Goal: Contribute content: Add original content to the website for others to see

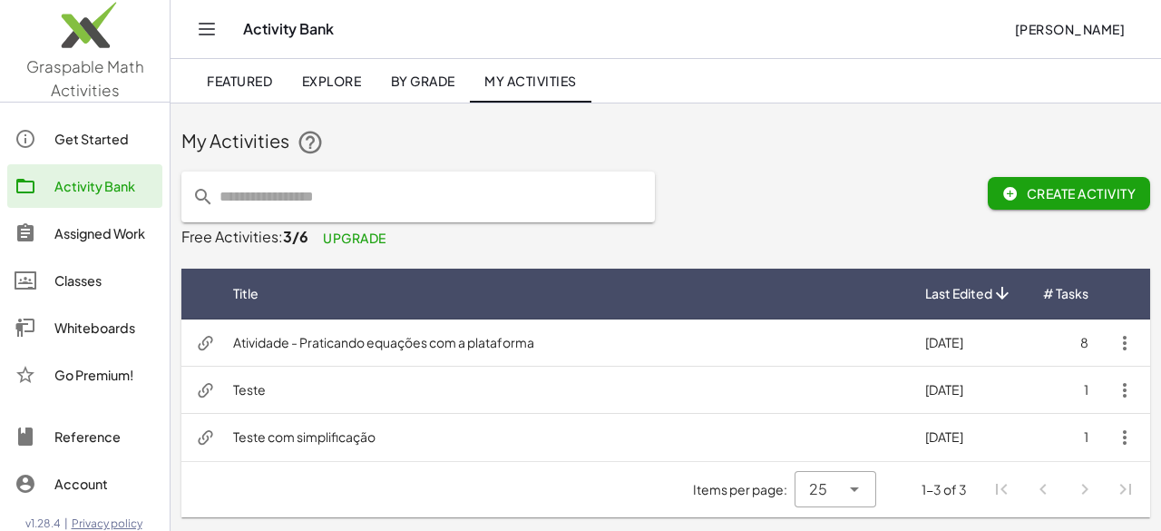
click at [90, 331] on div "Whiteboards" at bounding box center [104, 328] width 101 height 22
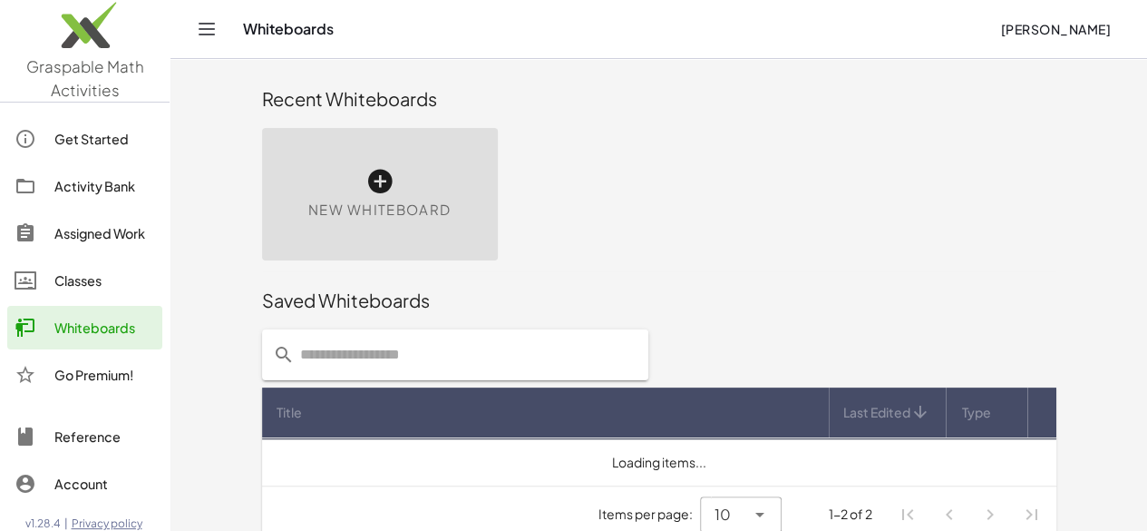
click at [262, 153] on div "New Whiteboard" at bounding box center [380, 194] width 236 height 132
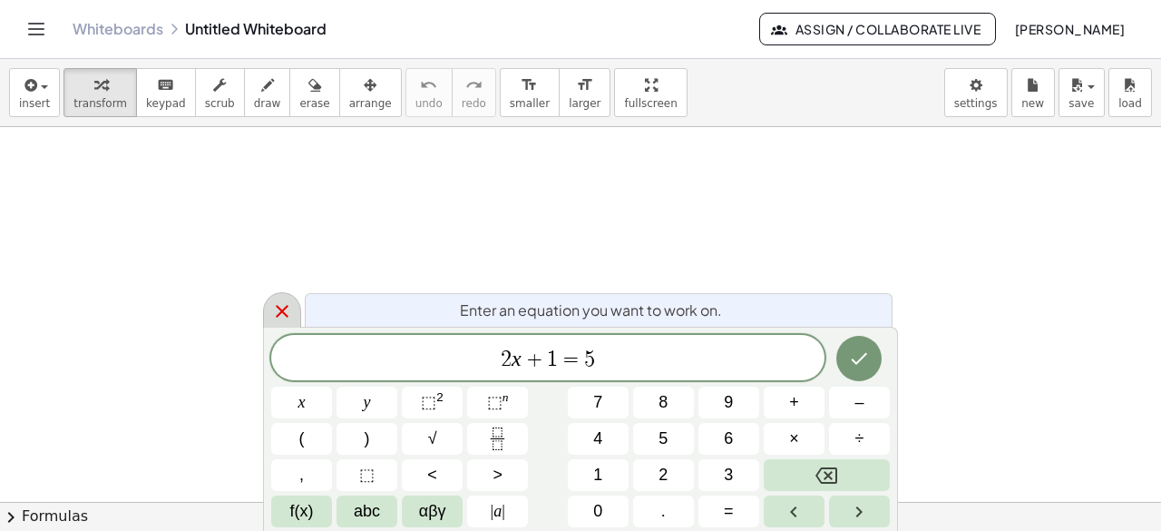
click at [278, 309] on icon at bounding box center [282, 311] width 13 height 13
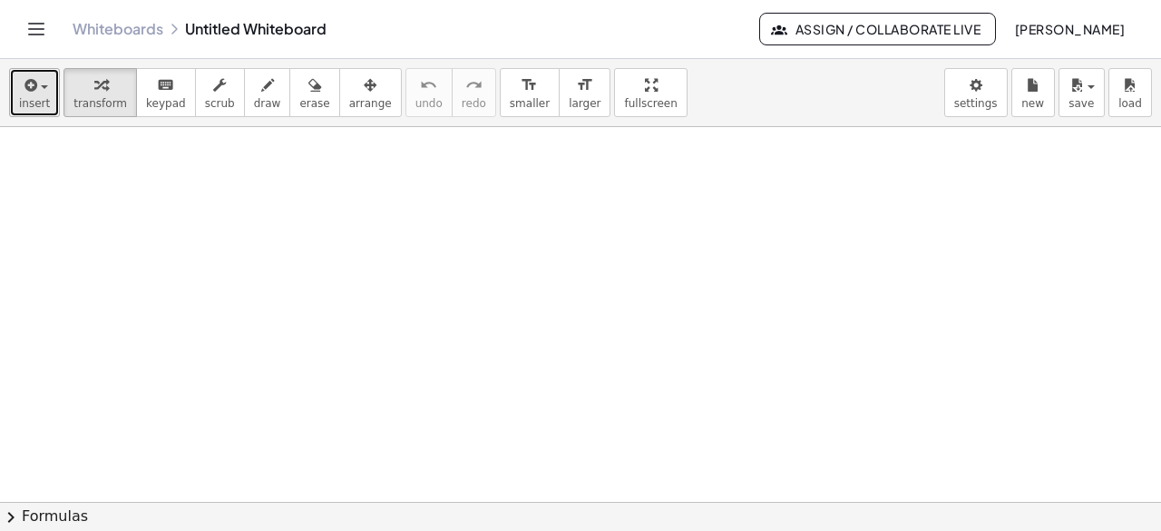
click at [49, 90] on button "insert" at bounding box center [34, 92] width 51 height 49
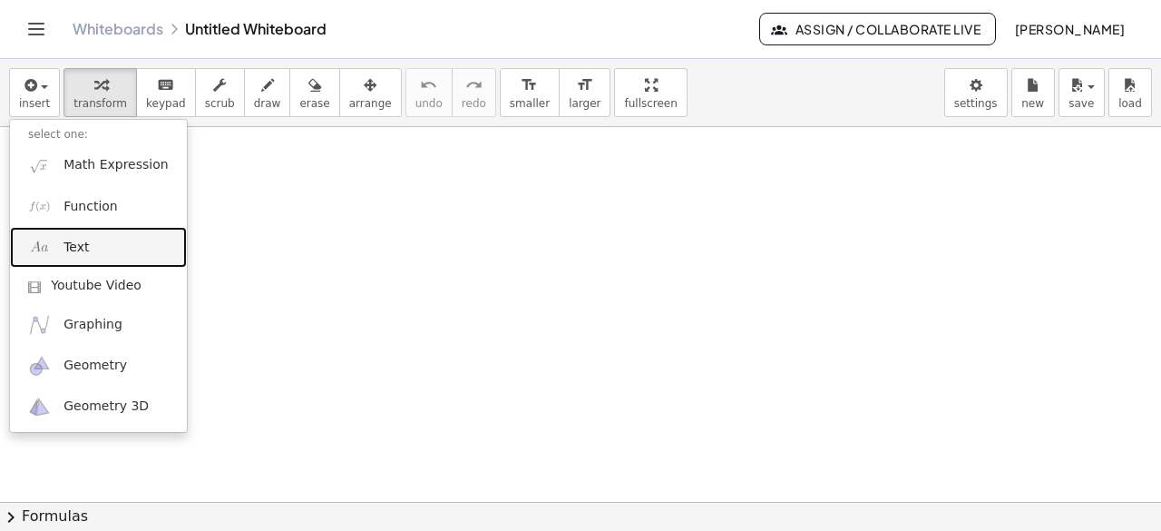
click at [88, 250] on link "Text" at bounding box center [98, 247] width 177 height 41
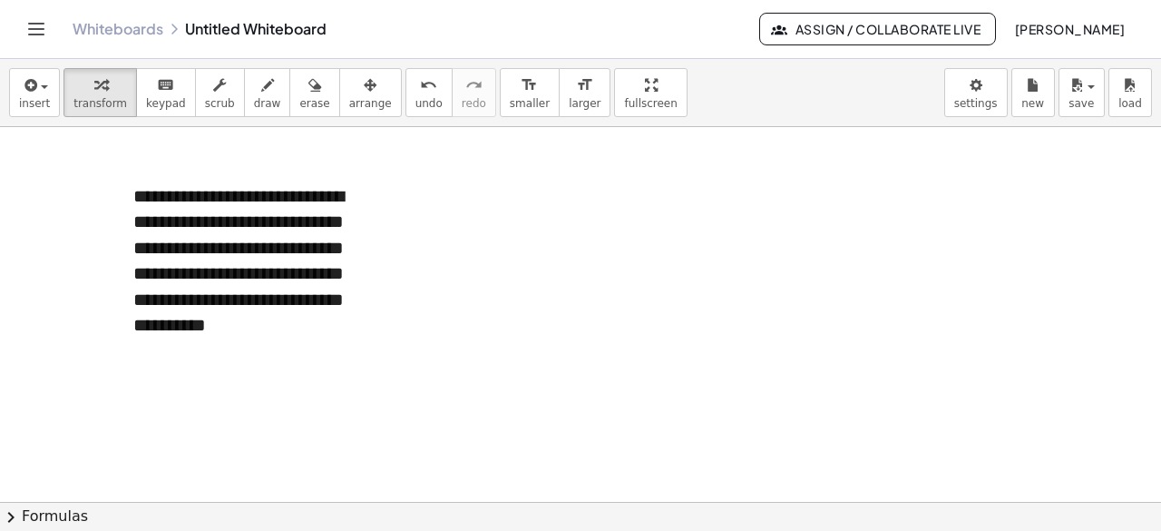
click at [501, 224] on div at bounding box center [580, 503] width 1161 height 752
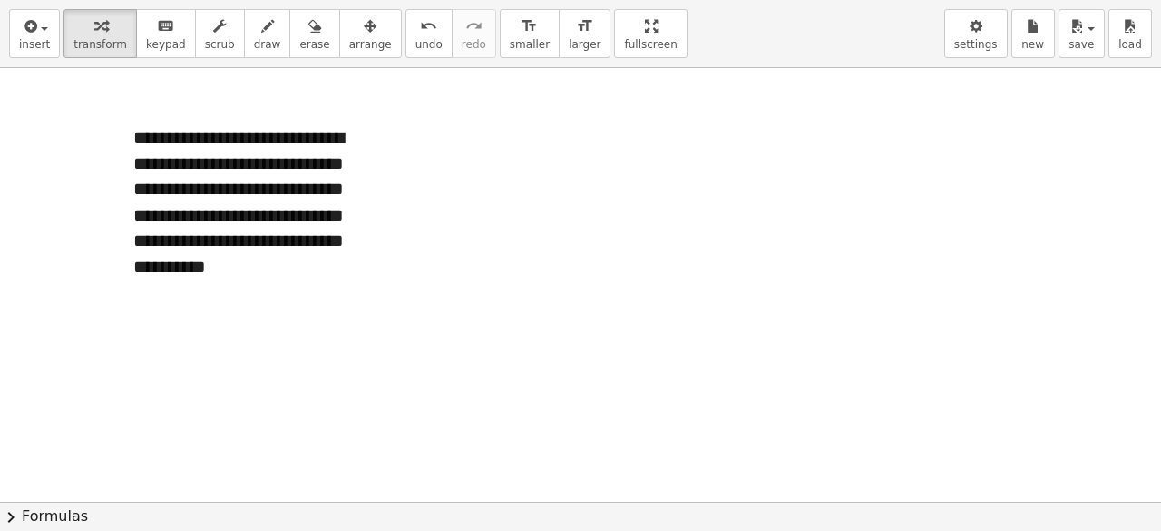
click at [587, 180] on div "**********" at bounding box center [580, 265] width 1161 height 531
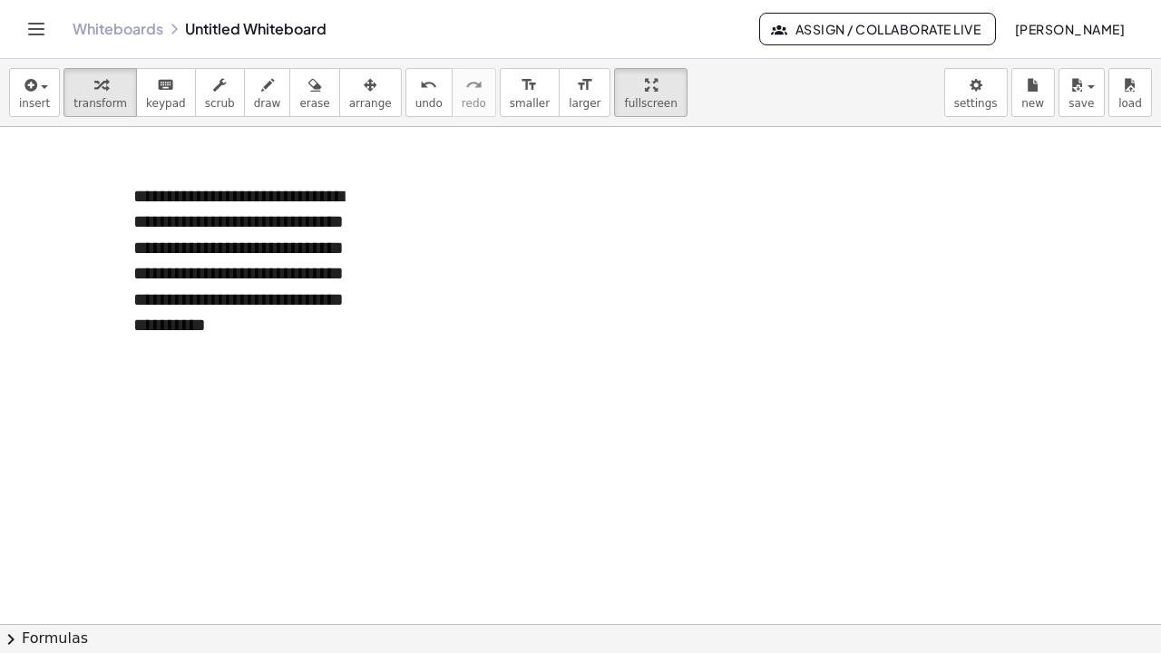
click at [591, 0] on html "**********" at bounding box center [580, 326] width 1161 height 653
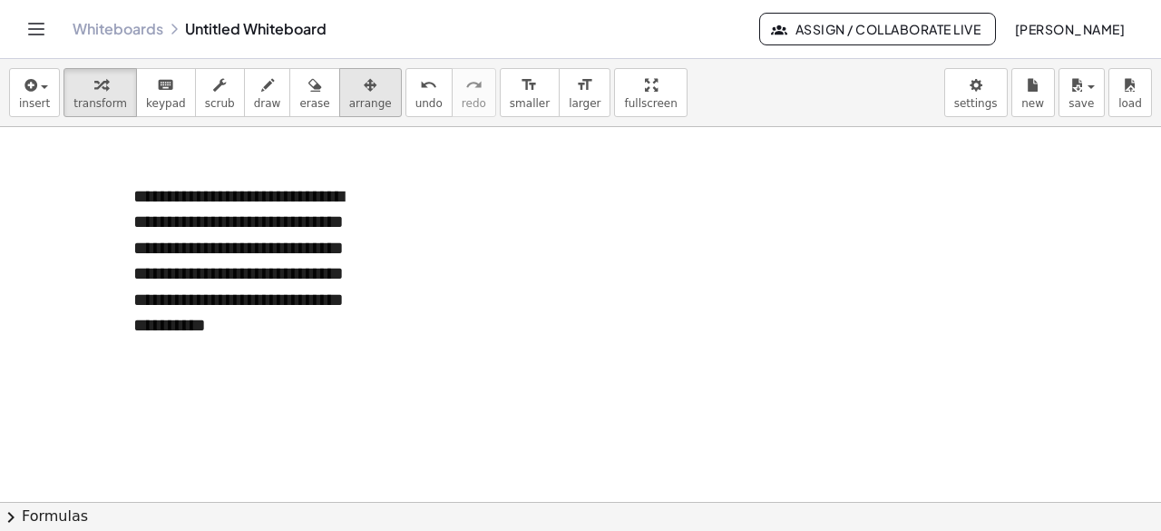
click at [341, 110] on button "arrange" at bounding box center [370, 92] width 63 height 49
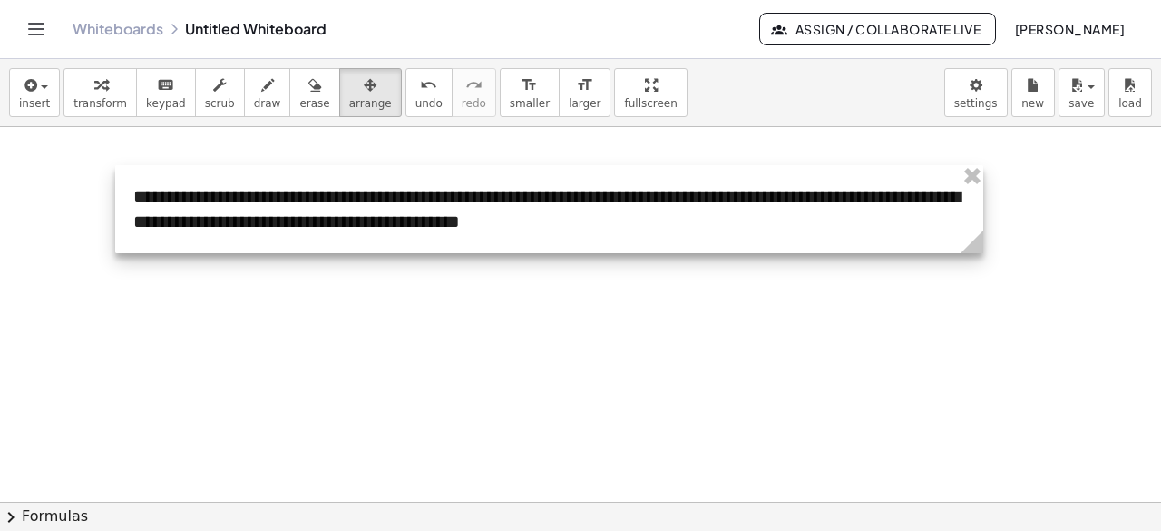
drag, startPoint x: 381, startPoint y: 357, endPoint x: 977, endPoint y: 269, distance: 602.4
click at [977, 269] on div "**********" at bounding box center [580, 503] width 1161 height 752
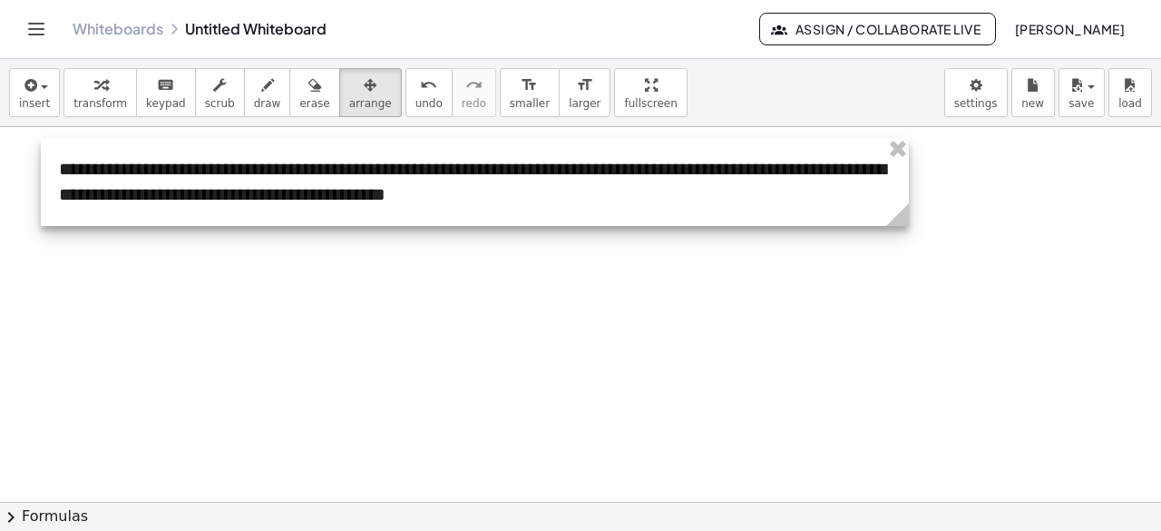
drag, startPoint x: 914, startPoint y: 239, endPoint x: 766, endPoint y: 302, distance: 161.7
click at [838, 207] on div at bounding box center [475, 182] width 868 height 88
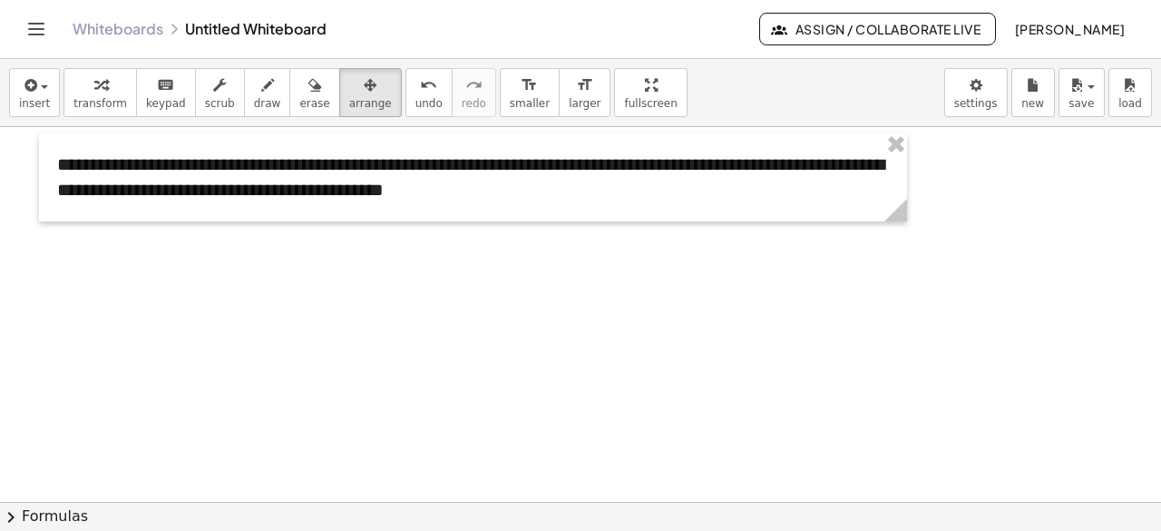
drag, startPoint x: 760, startPoint y: 305, endPoint x: 354, endPoint y: 207, distance: 418.0
click at [735, 295] on div at bounding box center [580, 503] width 1161 height 752
click at [34, 92] on icon "button" at bounding box center [29, 85] width 16 height 22
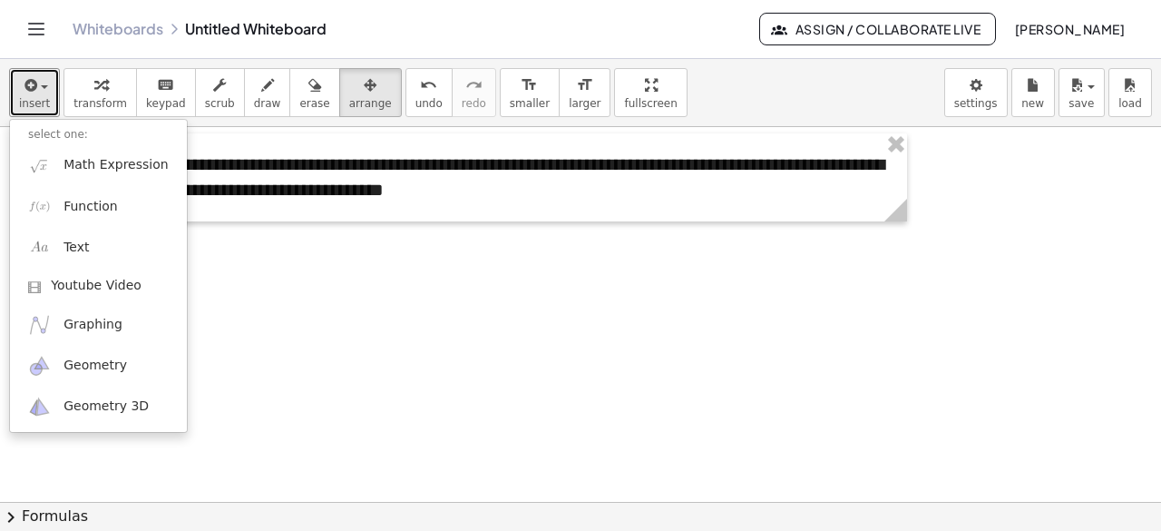
click at [366, 369] on div at bounding box center [580, 503] width 1161 height 752
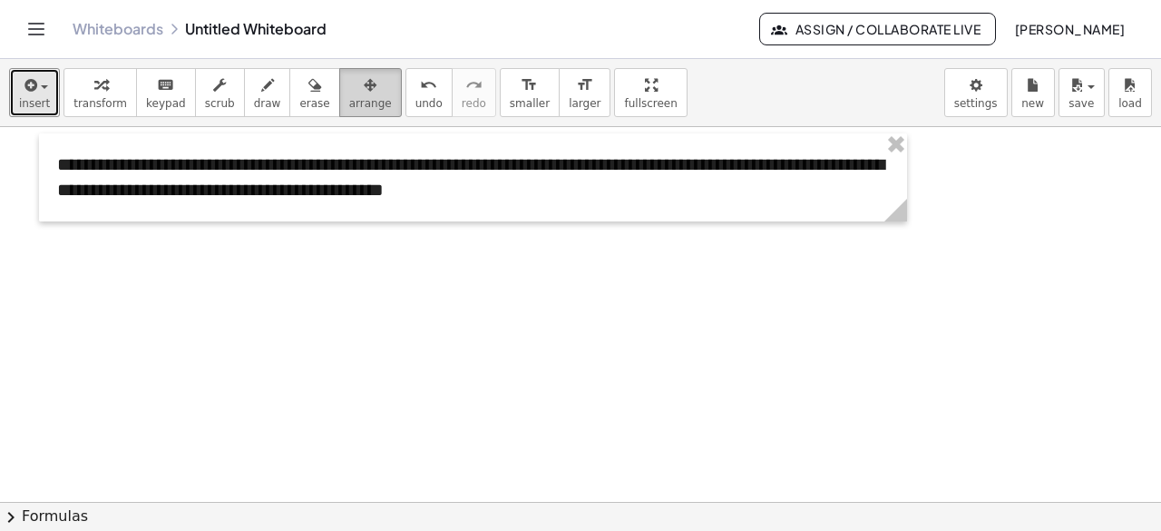
click at [349, 102] on span "arrange" at bounding box center [370, 103] width 43 height 13
click at [35, 97] on span "insert" at bounding box center [34, 103] width 31 height 13
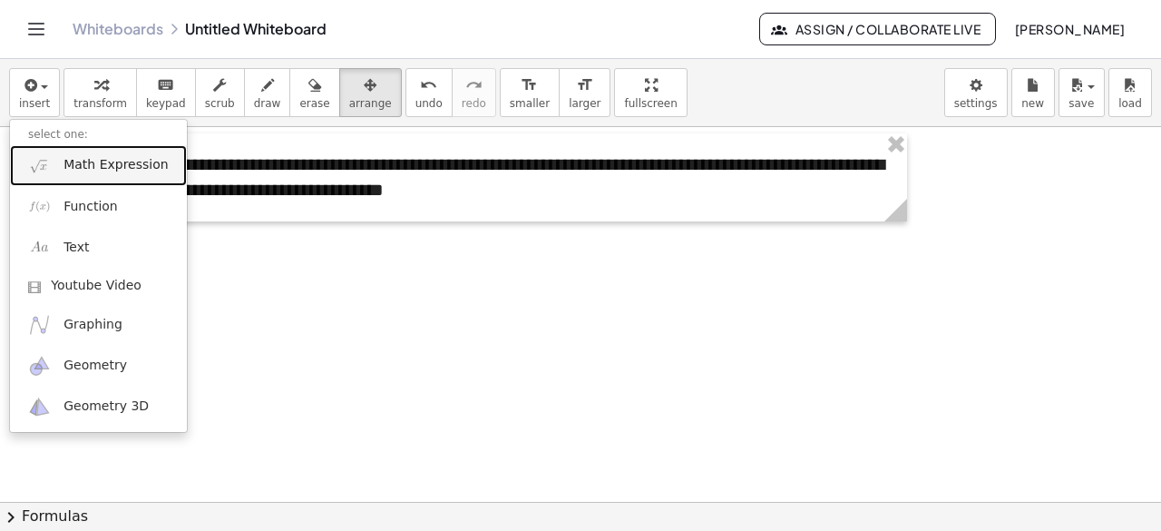
click at [89, 162] on span "Math Expression" at bounding box center [115, 165] width 104 height 18
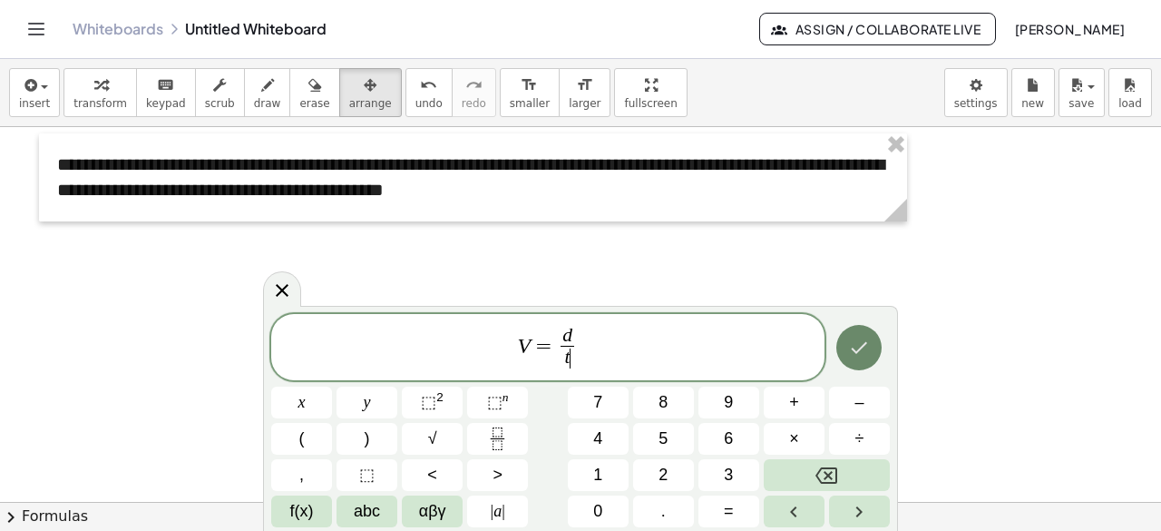
click at [841, 356] on button "Done" at bounding box center [858, 347] width 45 height 45
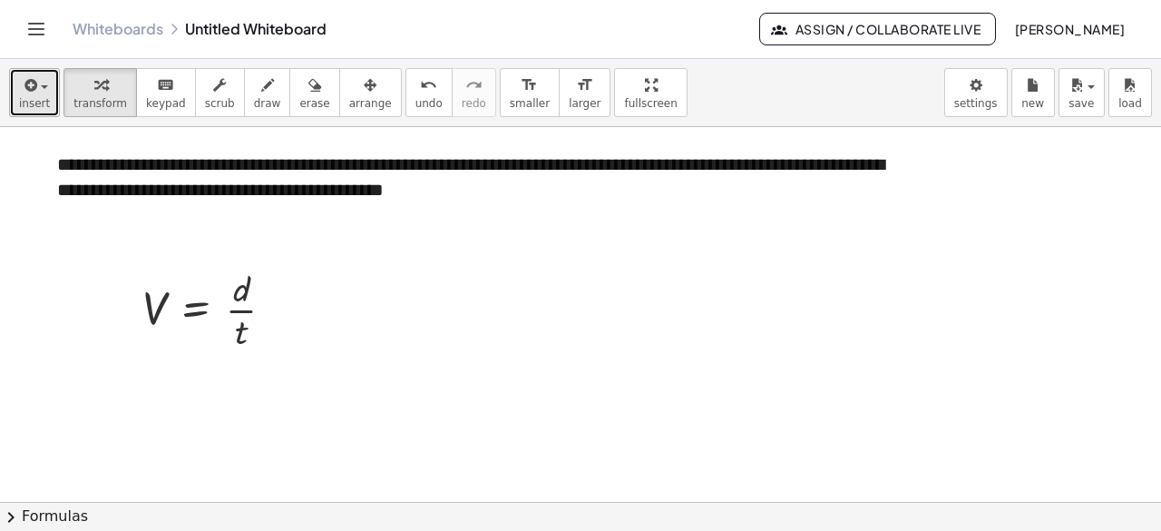
click at [52, 93] on button "insert" at bounding box center [34, 92] width 51 height 49
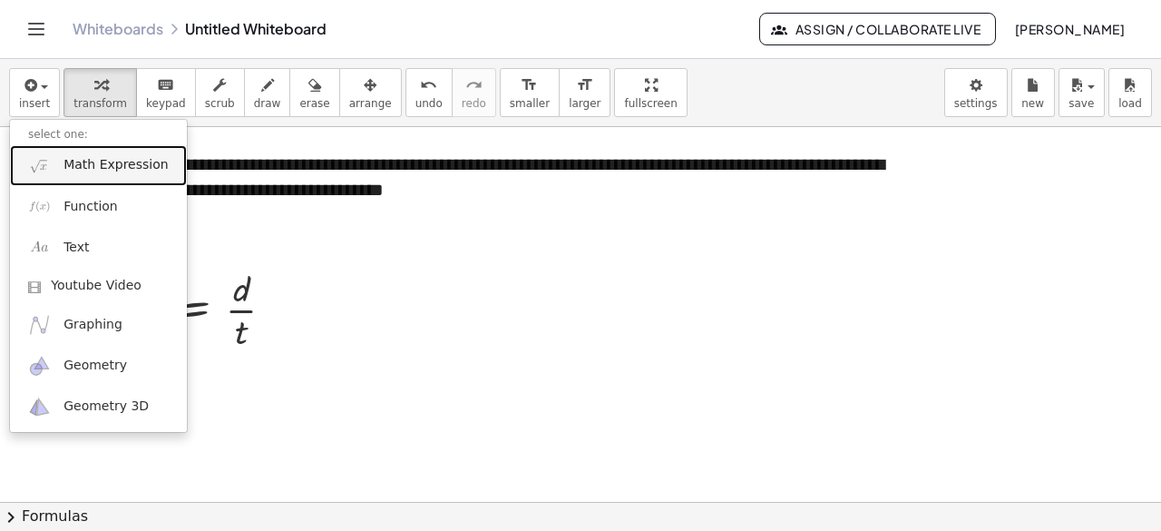
click at [99, 164] on span "Math Expression" at bounding box center [115, 165] width 104 height 18
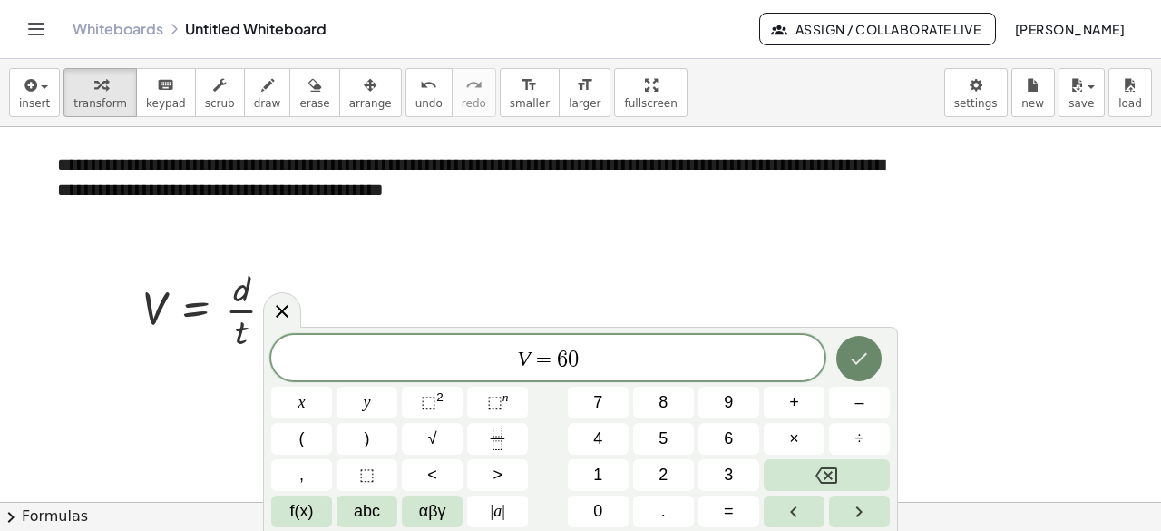
click at [851, 352] on icon "Done" at bounding box center [859, 358] width 22 height 22
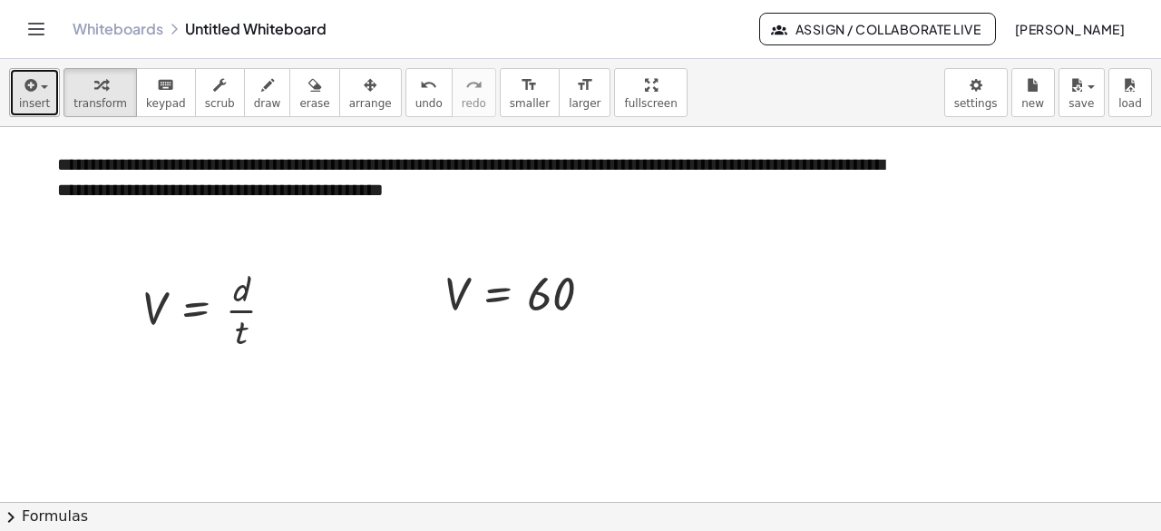
click at [24, 83] on icon "button" at bounding box center [29, 85] width 16 height 22
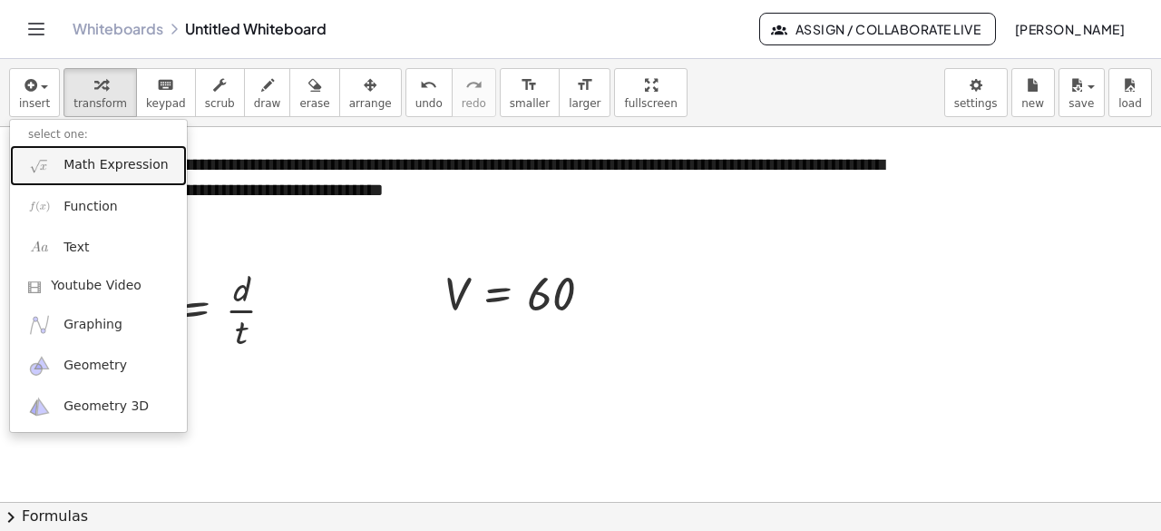
click at [105, 164] on span "Math Expression" at bounding box center [115, 165] width 104 height 18
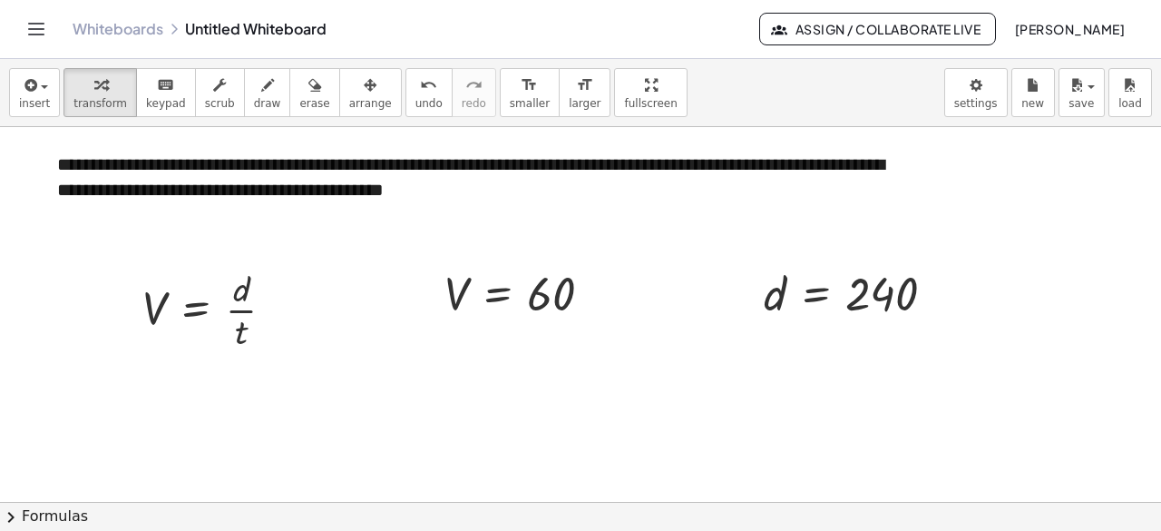
click at [597, 169] on div "**********" at bounding box center [580, 295] width 1161 height 472
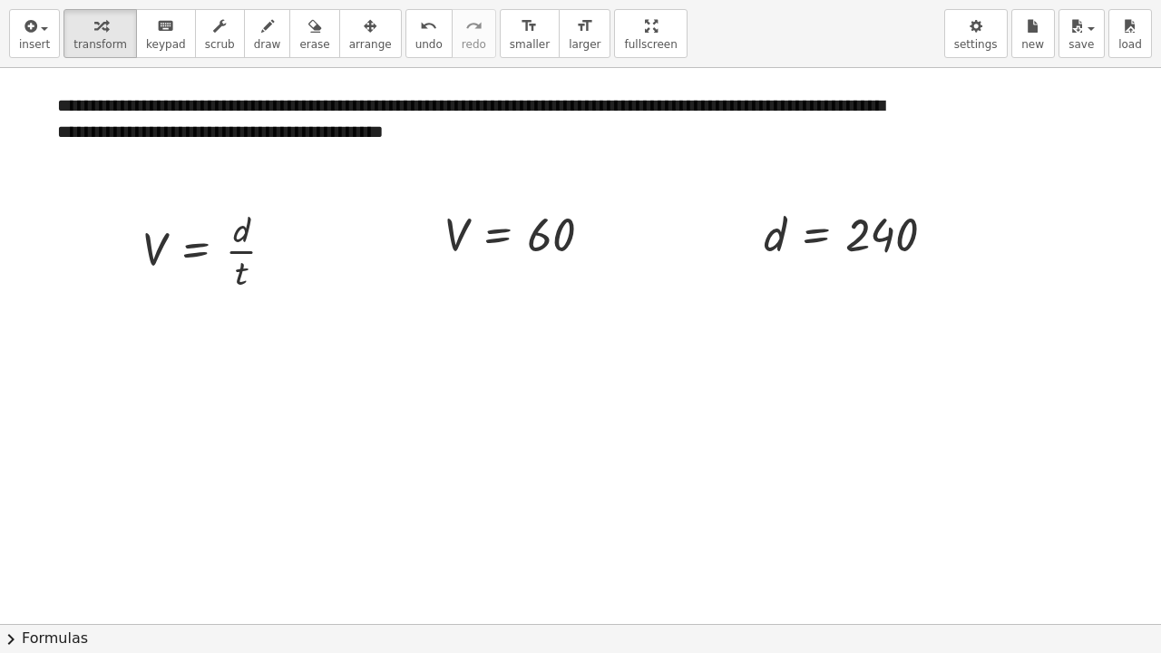
drag, startPoint x: 600, startPoint y: 31, endPoint x: 600, endPoint y: -48, distance: 78.9
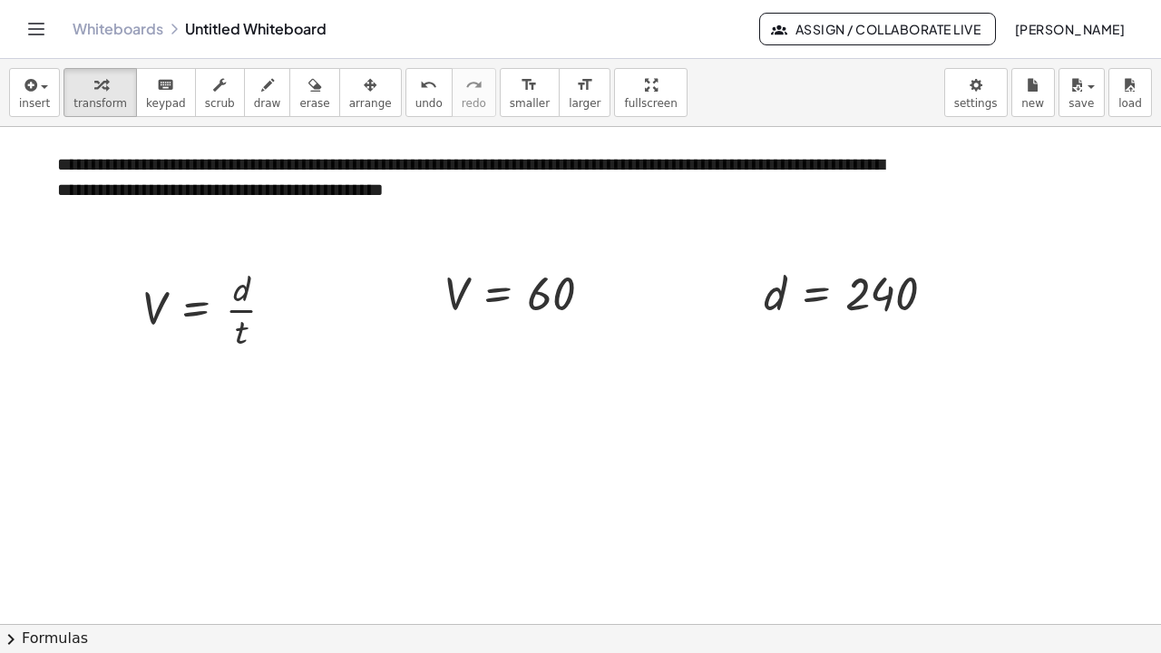
click at [600, 0] on html "**********" at bounding box center [580, 326] width 1161 height 653
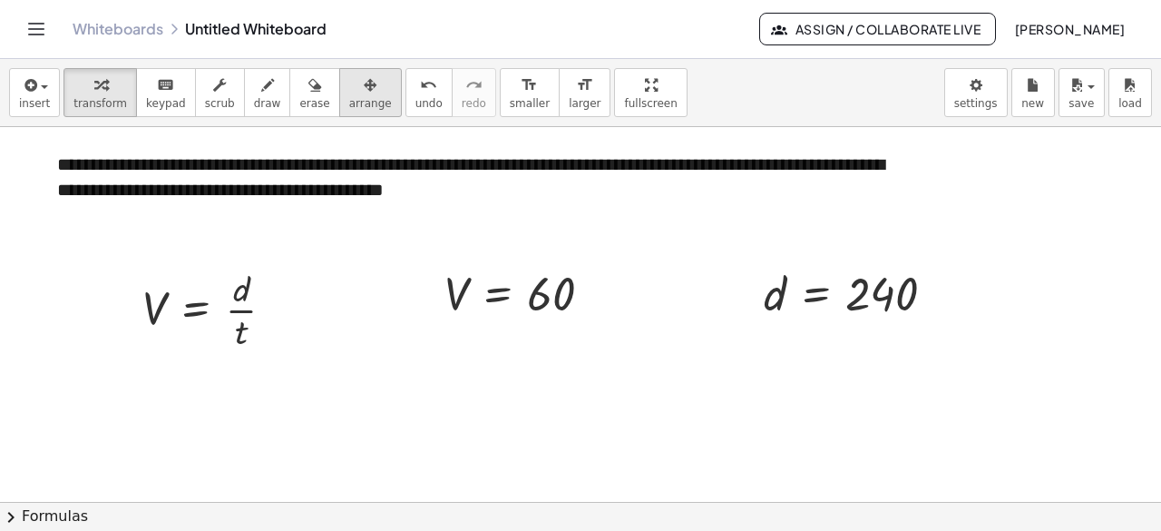
click at [349, 89] on div "button" at bounding box center [370, 84] width 43 height 22
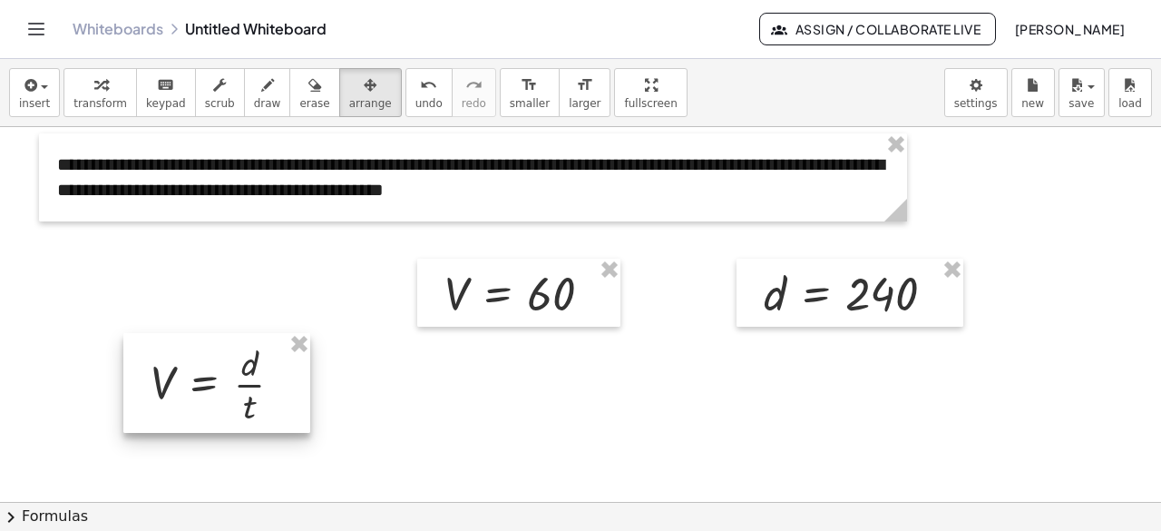
drag, startPoint x: 278, startPoint y: 309, endPoint x: 468, endPoint y: 349, distance: 193.7
click at [288, 376] on div at bounding box center [216, 383] width 187 height 100
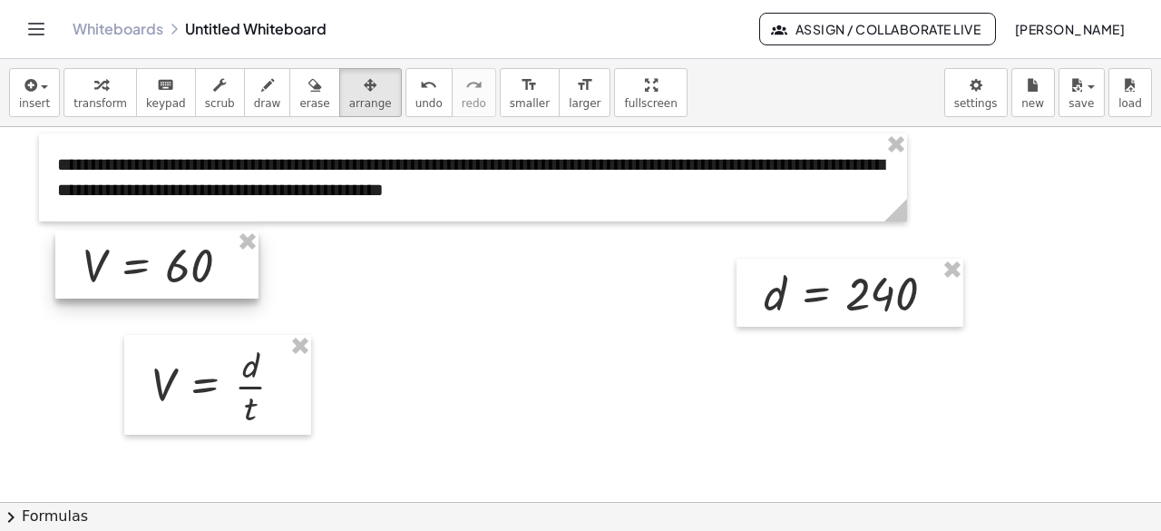
drag, startPoint x: 449, startPoint y: 317, endPoint x: 138, endPoint y: 297, distance: 311.7
click at [138, 297] on div at bounding box center [156, 264] width 203 height 69
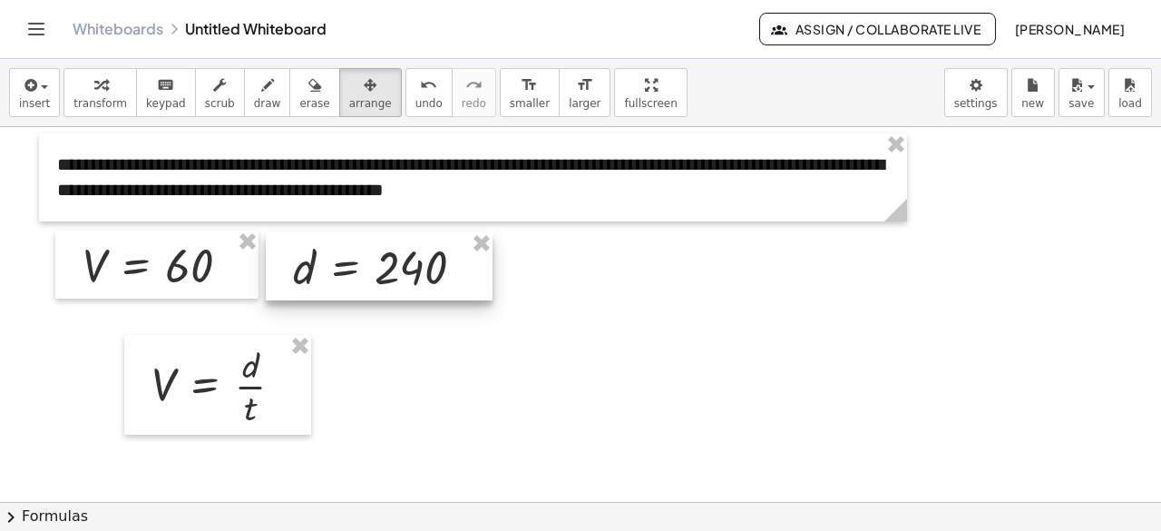
drag, startPoint x: 682, startPoint y: 284, endPoint x: 351, endPoint y: 262, distance: 331.8
click at [351, 262] on div at bounding box center [379, 266] width 227 height 69
click at [483, 293] on div at bounding box center [379, 266] width 227 height 69
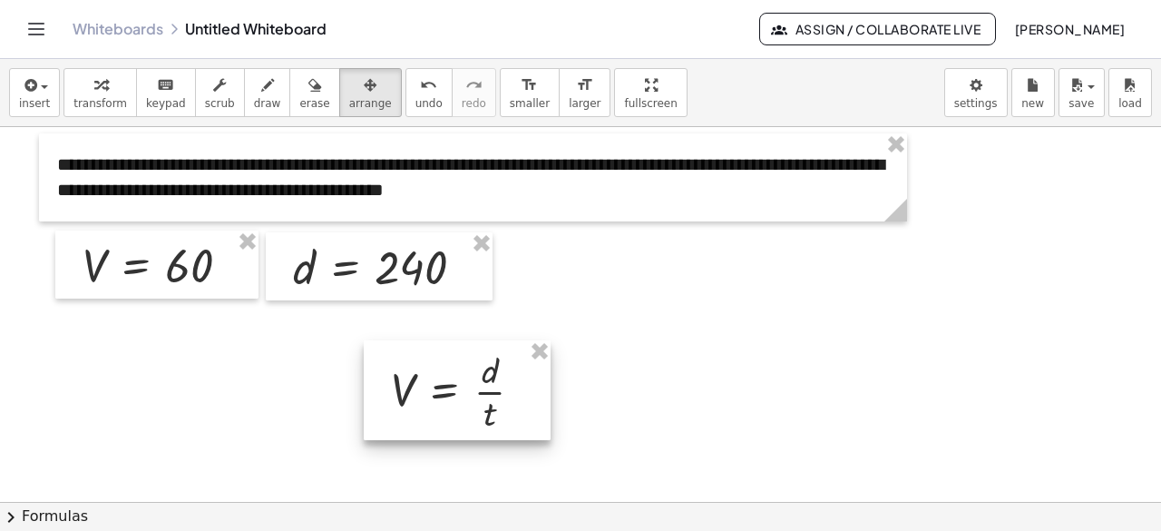
drag, startPoint x: 256, startPoint y: 368, endPoint x: 495, endPoint y: 373, distance: 239.5
click at [495, 373] on div at bounding box center [457, 390] width 187 height 100
click at [631, 362] on div at bounding box center [580, 503] width 1161 height 752
click at [364, 88] on icon "button" at bounding box center [370, 85] width 13 height 22
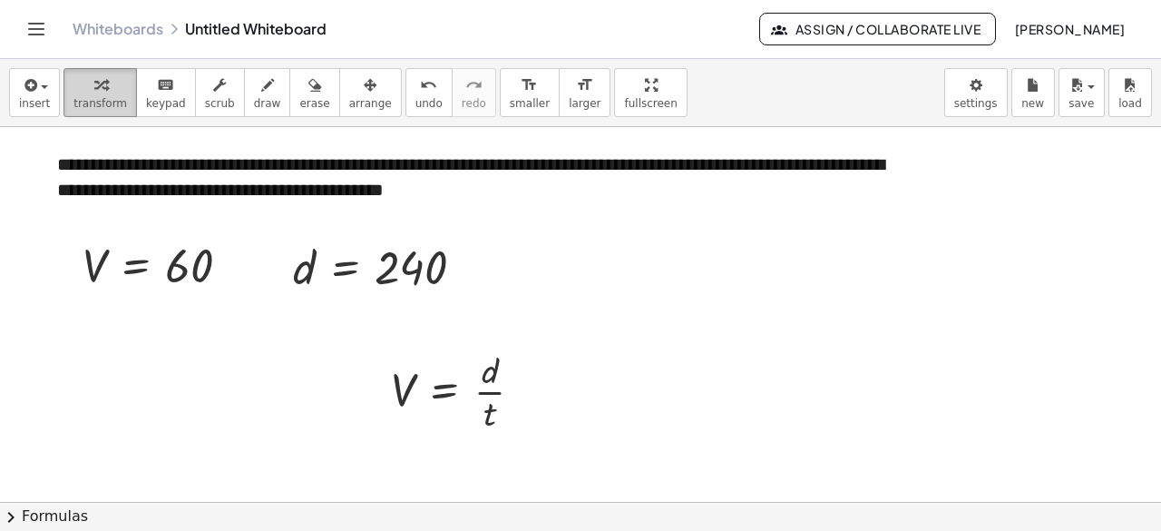
click at [119, 95] on button "transform" at bounding box center [99, 92] width 73 height 49
click at [989, 98] on body "**********" at bounding box center [580, 265] width 1161 height 531
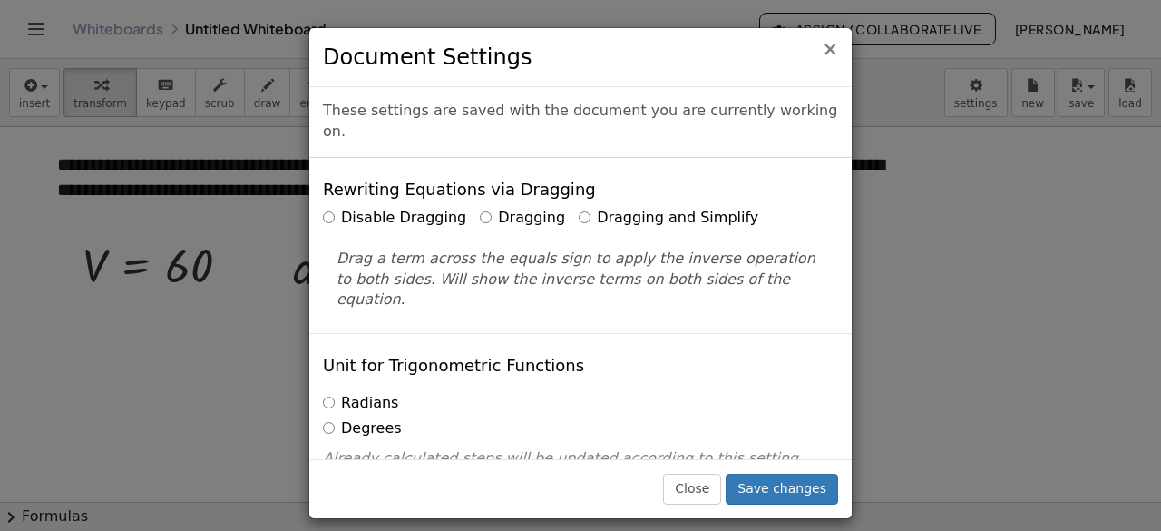
click at [834, 46] on span "×" at bounding box center [830, 49] width 16 height 22
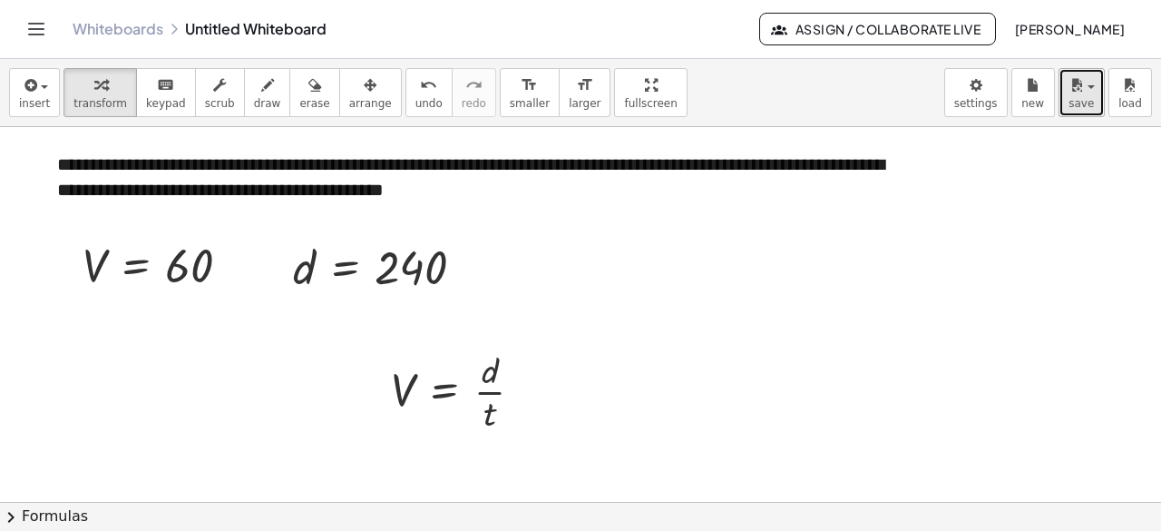
click at [1068, 88] on button "save" at bounding box center [1081, 92] width 46 height 49
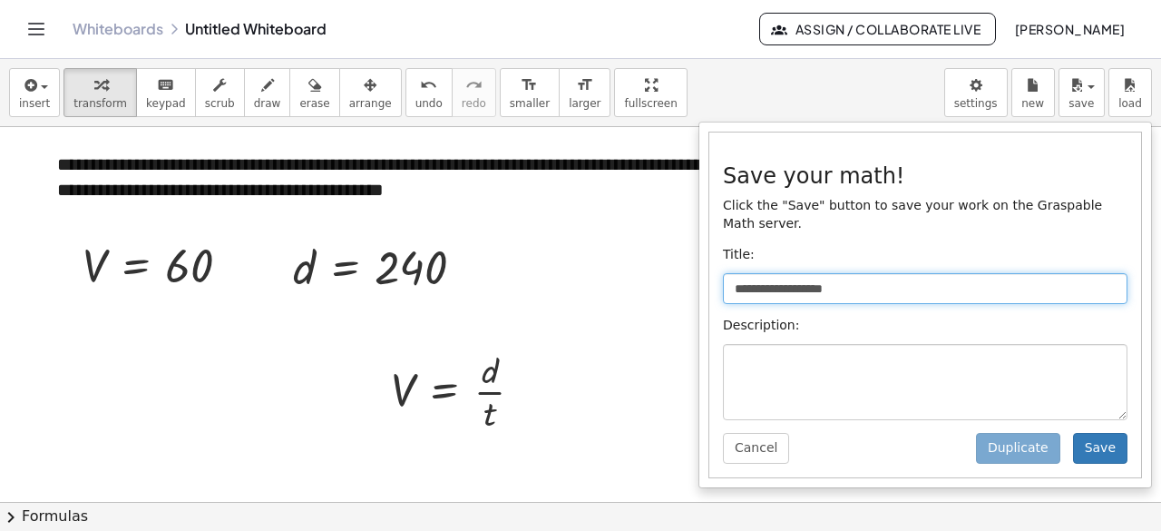
drag, startPoint x: 936, startPoint y: 259, endPoint x: 497, endPoint y: 244, distance: 439.3
click at [503, 255] on div "**********" at bounding box center [580, 295] width 1161 height 472
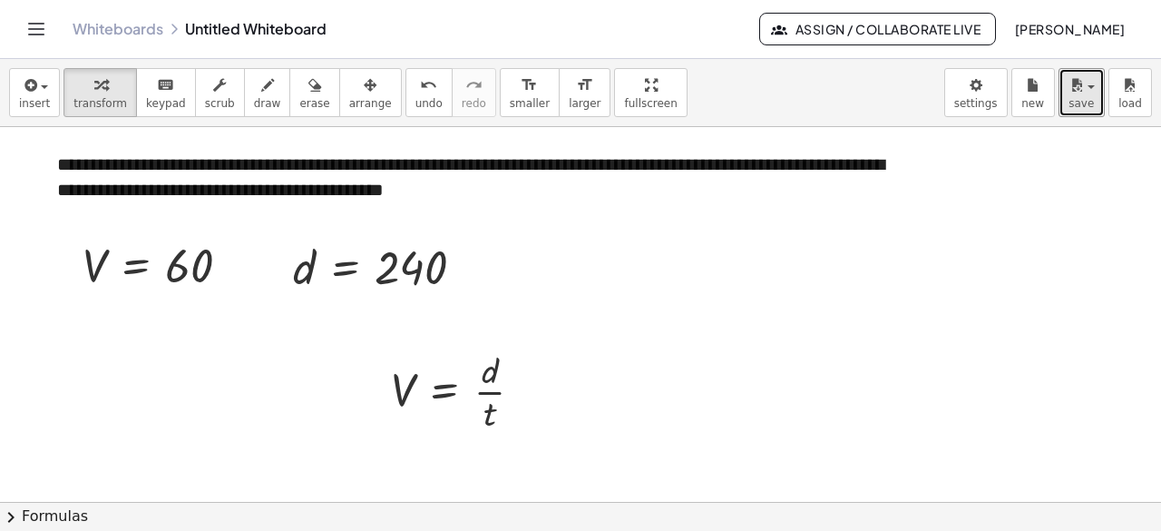
click at [1097, 66] on div "**********" at bounding box center [580, 93] width 1161 height 68
click at [1072, 88] on icon "button" at bounding box center [1076, 85] width 16 height 22
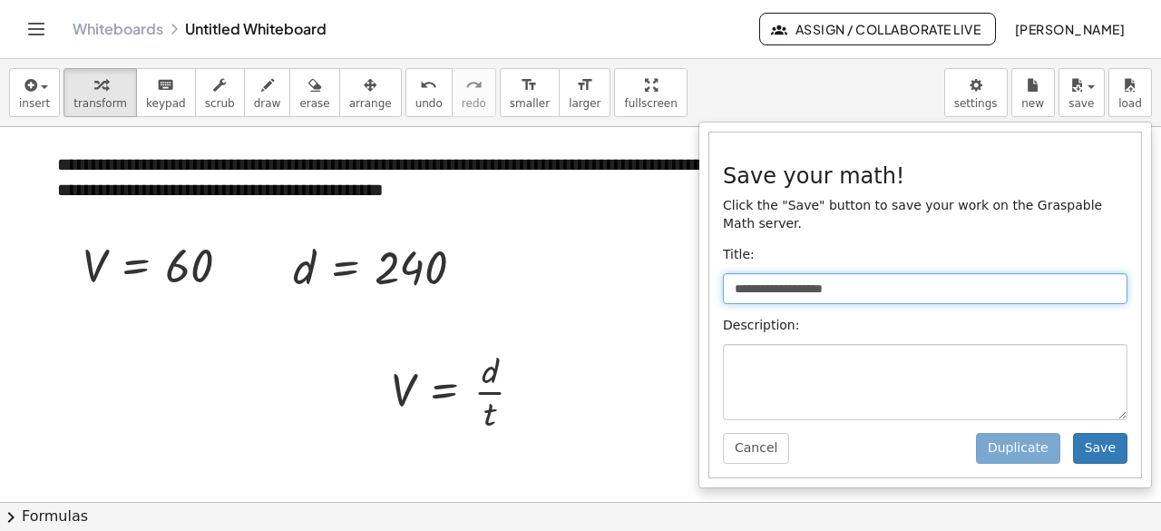
click at [938, 273] on input "**********" at bounding box center [925, 288] width 405 height 31
click at [931, 273] on input "**********" at bounding box center [925, 288] width 405 height 31
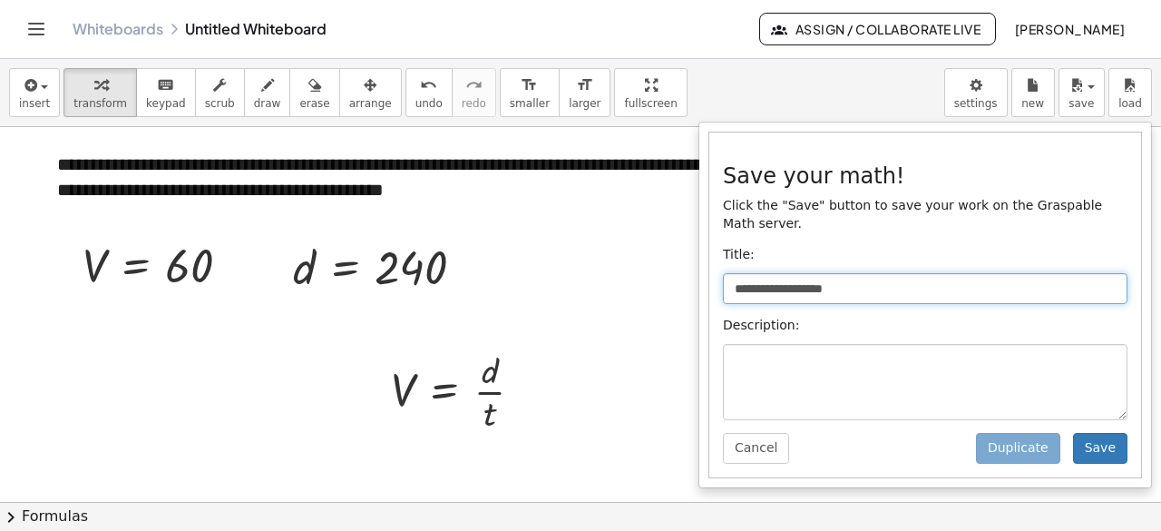
click at [928, 273] on input "**********" at bounding box center [925, 288] width 405 height 31
type input "*"
type input "**********"
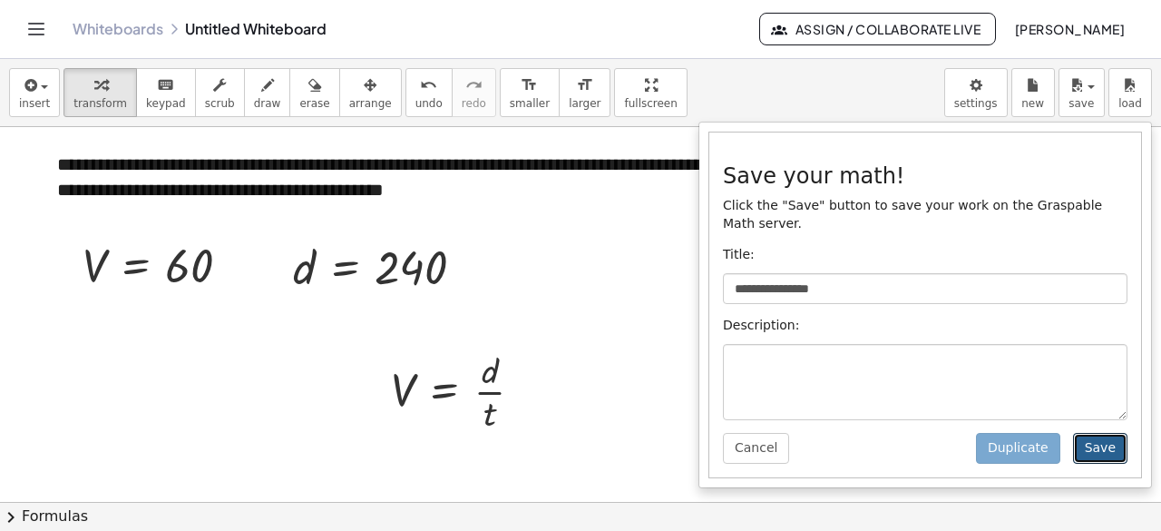
click at [1084, 433] on button "Save" at bounding box center [1100, 448] width 54 height 31
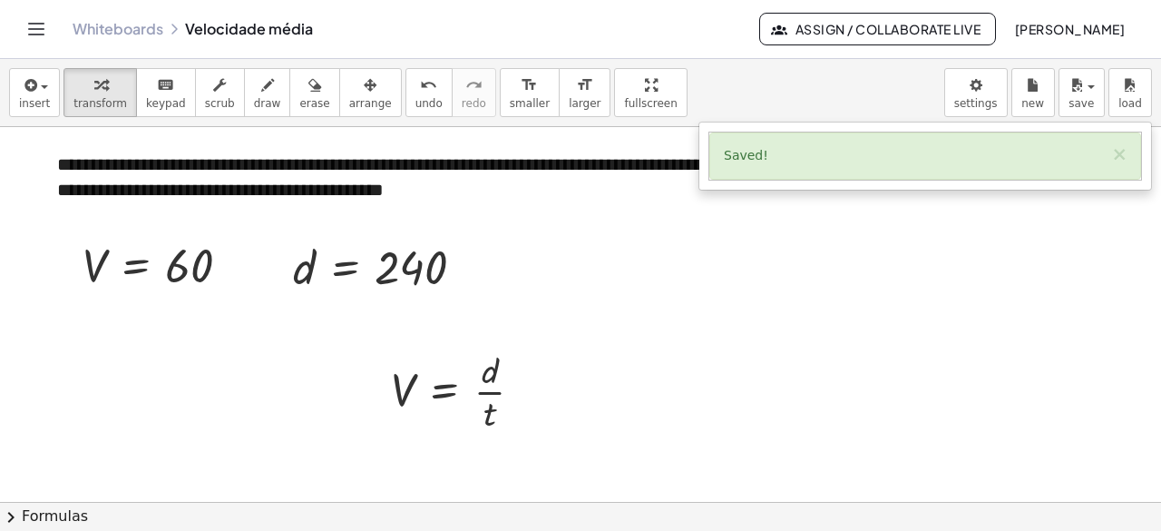
click at [838, 258] on div at bounding box center [580, 503] width 1161 height 752
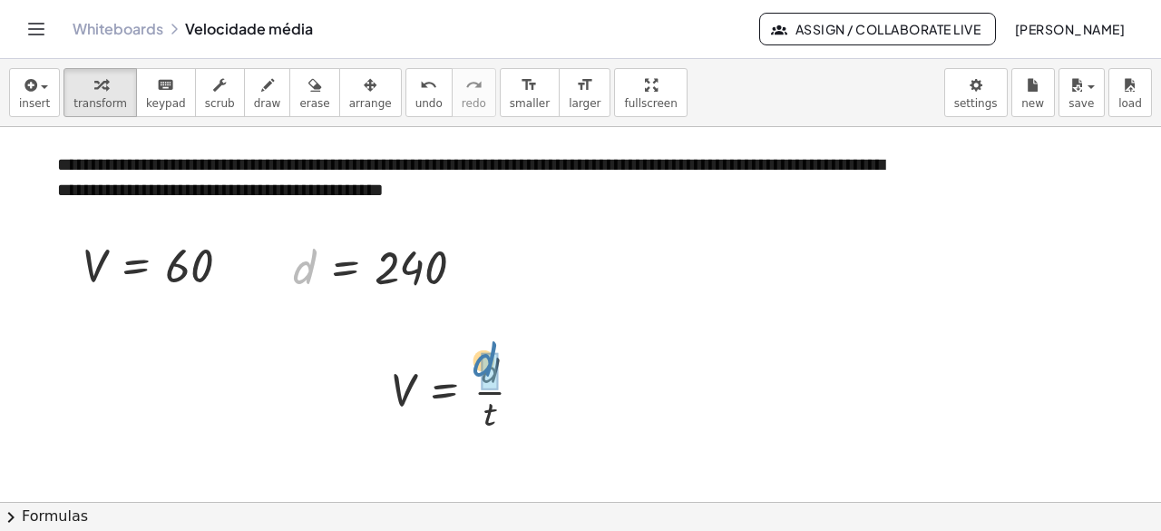
drag, startPoint x: 308, startPoint y: 264, endPoint x: 492, endPoint y: 366, distance: 210.3
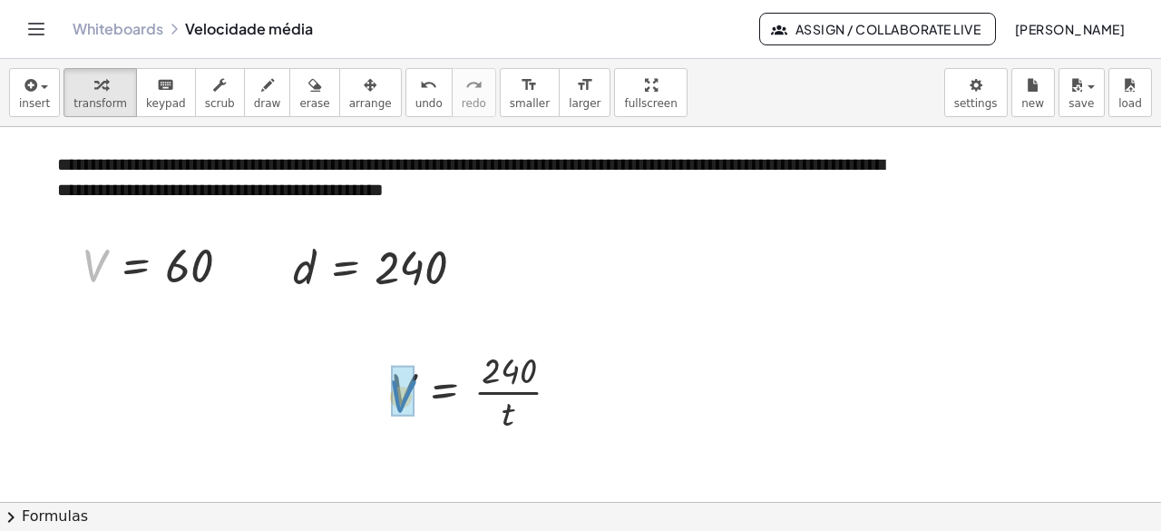
drag, startPoint x: 90, startPoint y: 262, endPoint x: 402, endPoint y: 392, distance: 337.9
drag, startPoint x: 507, startPoint y: 414, endPoint x: 499, endPoint y: 421, distance: 10.3
click at [499, 421] on div at bounding box center [471, 390] width 226 height 91
drag, startPoint x: 478, startPoint y: 416, endPoint x: 397, endPoint y: 393, distance: 84.1
click at [397, 393] on div at bounding box center [471, 390] width 226 height 91
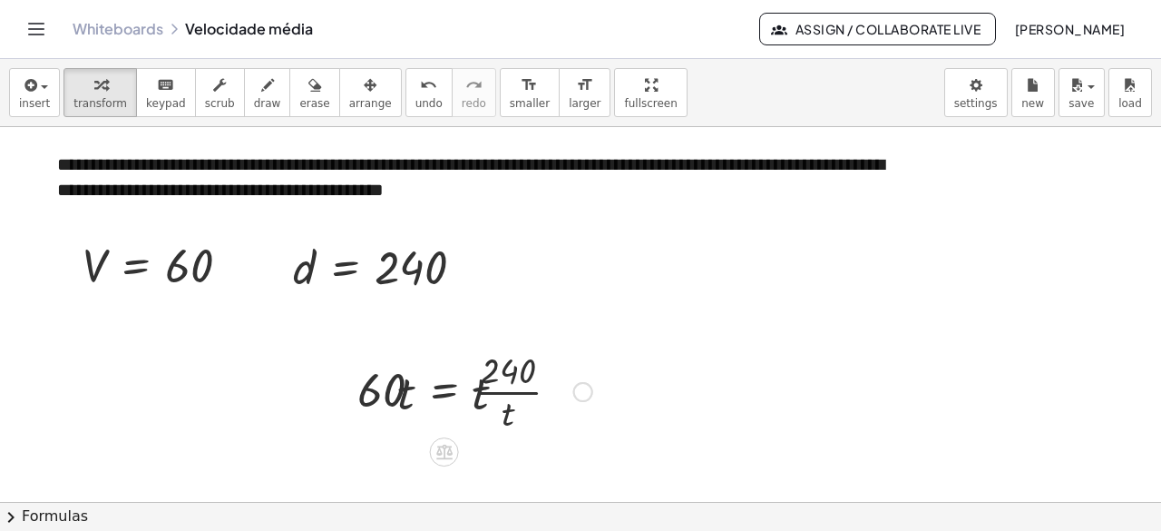
click at [551, 396] on div at bounding box center [470, 390] width 261 height 91
drag, startPoint x: 512, startPoint y: 422, endPoint x: 543, endPoint y: 386, distance: 47.5
click at [541, 390] on div at bounding box center [468, 390] width 257 height 91
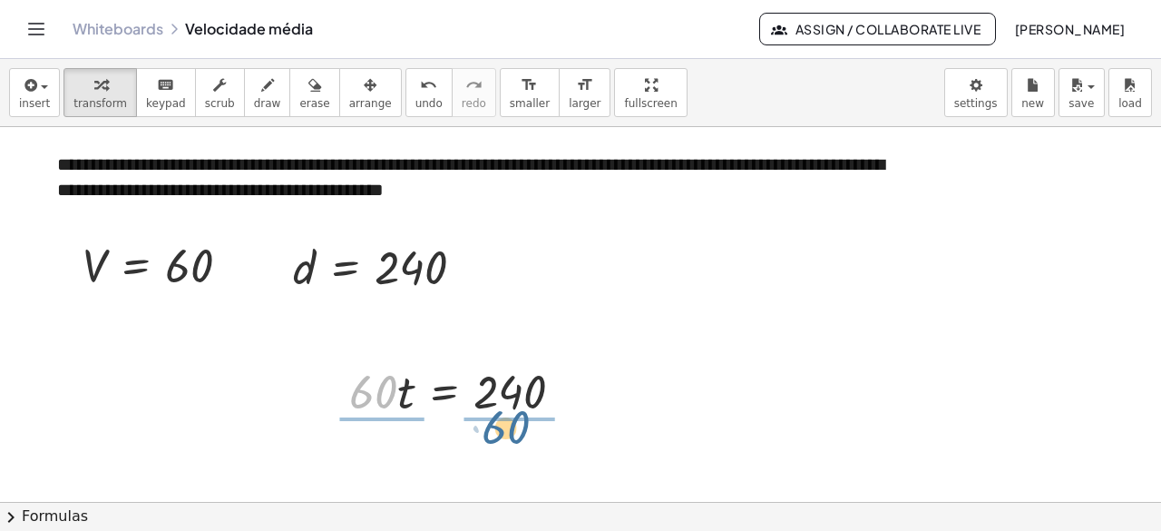
drag, startPoint x: 400, startPoint y: 414, endPoint x: 526, endPoint y: 432, distance: 127.4
click at [526, 432] on div "**********" at bounding box center [580, 503] width 1161 height 752
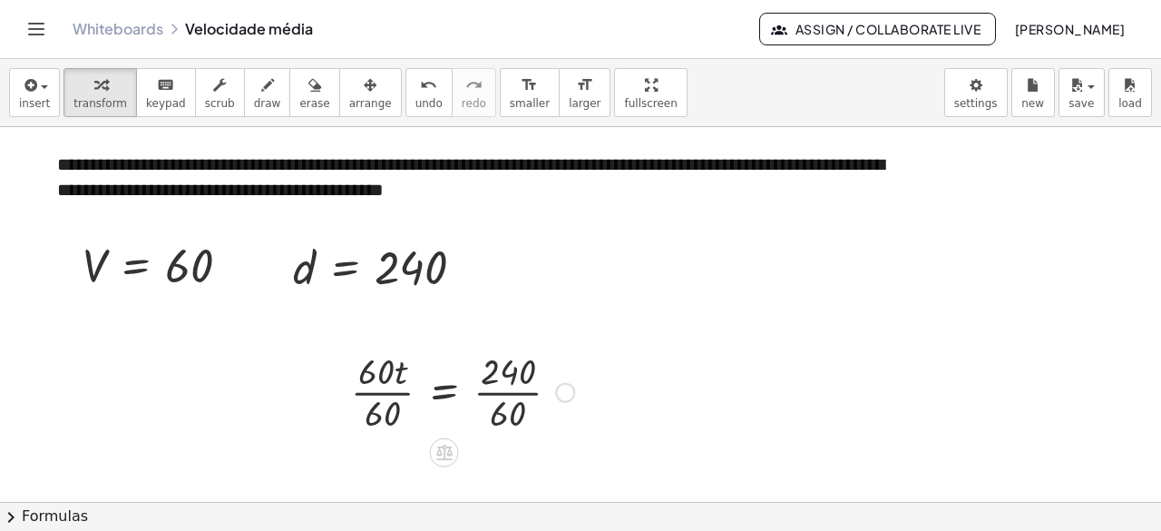
click at [394, 379] on div at bounding box center [463, 390] width 247 height 91
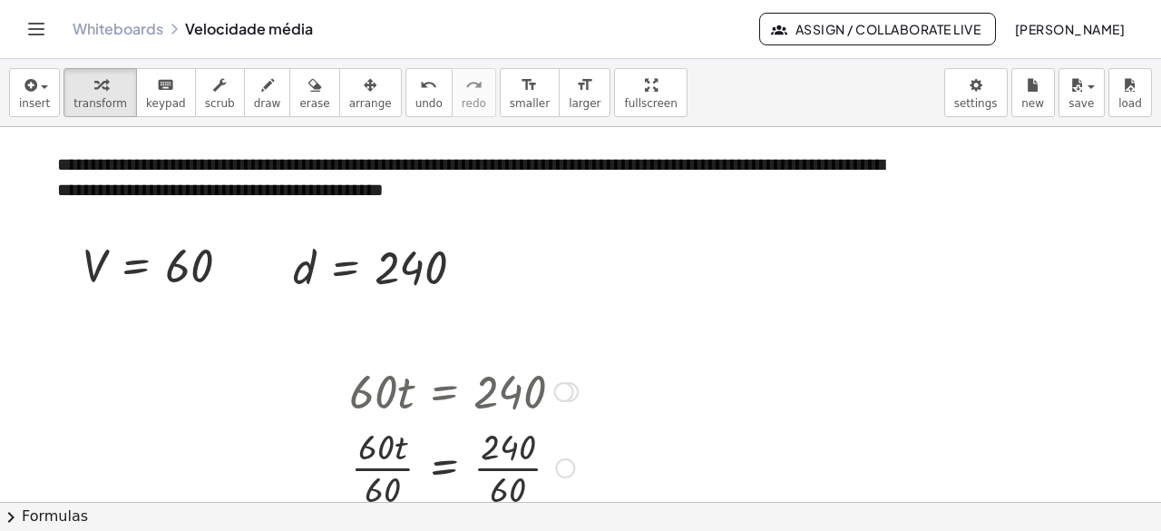
click at [395, 469] on div at bounding box center [463, 466] width 247 height 91
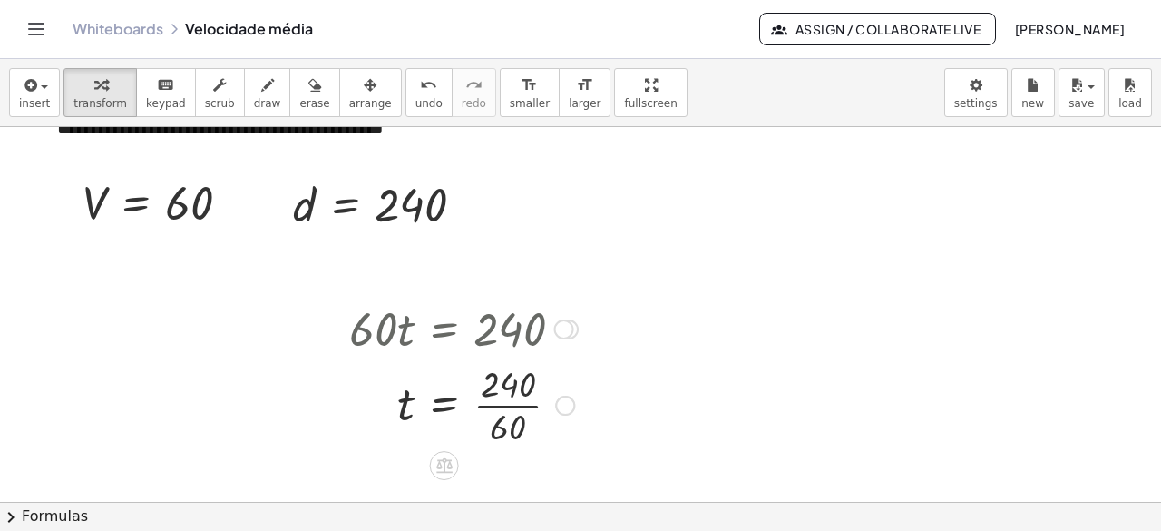
scroll to position [91, 0]
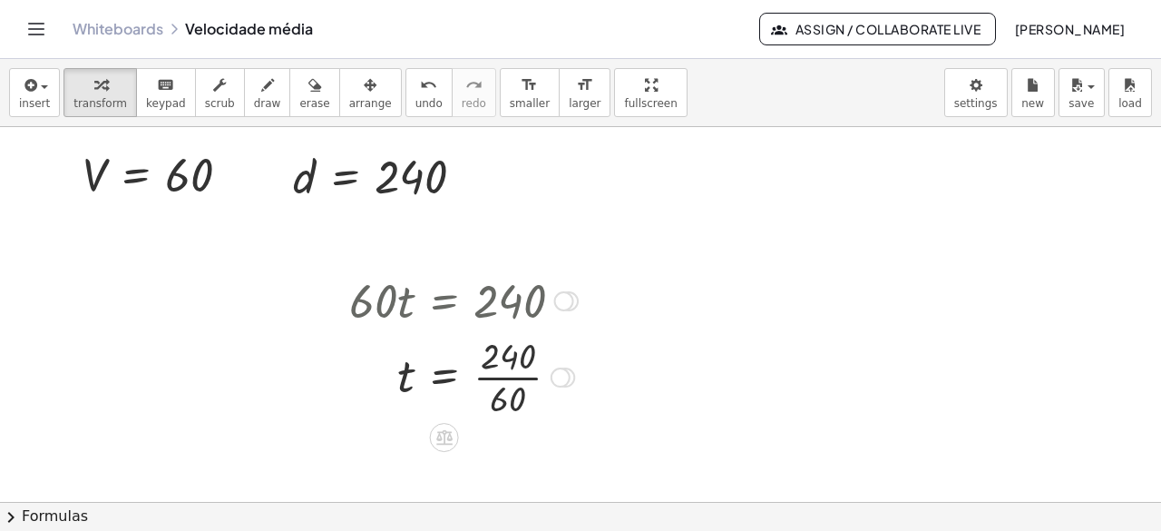
click at [506, 390] on div at bounding box center [463, 375] width 247 height 91
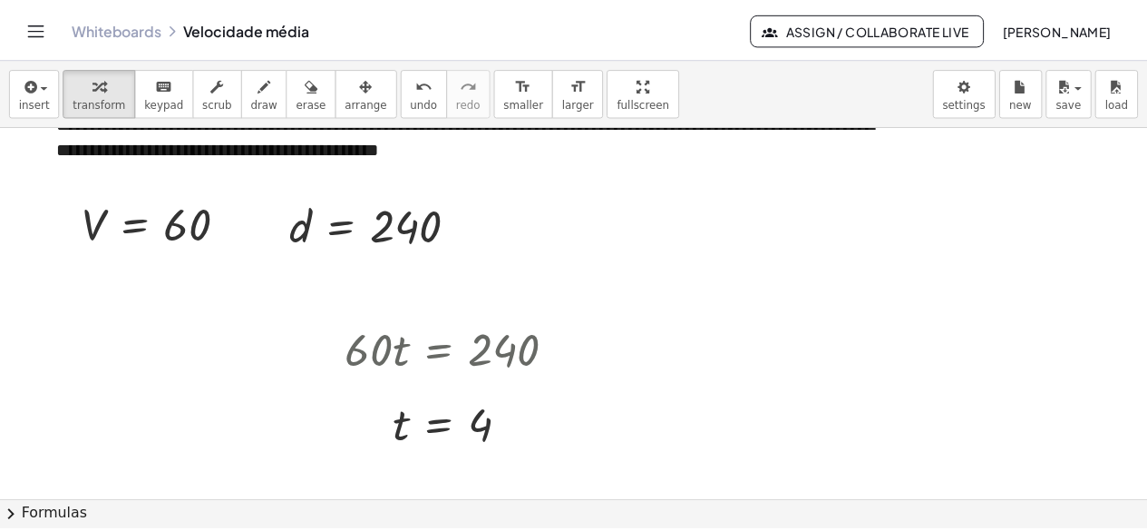
scroll to position [0, 0]
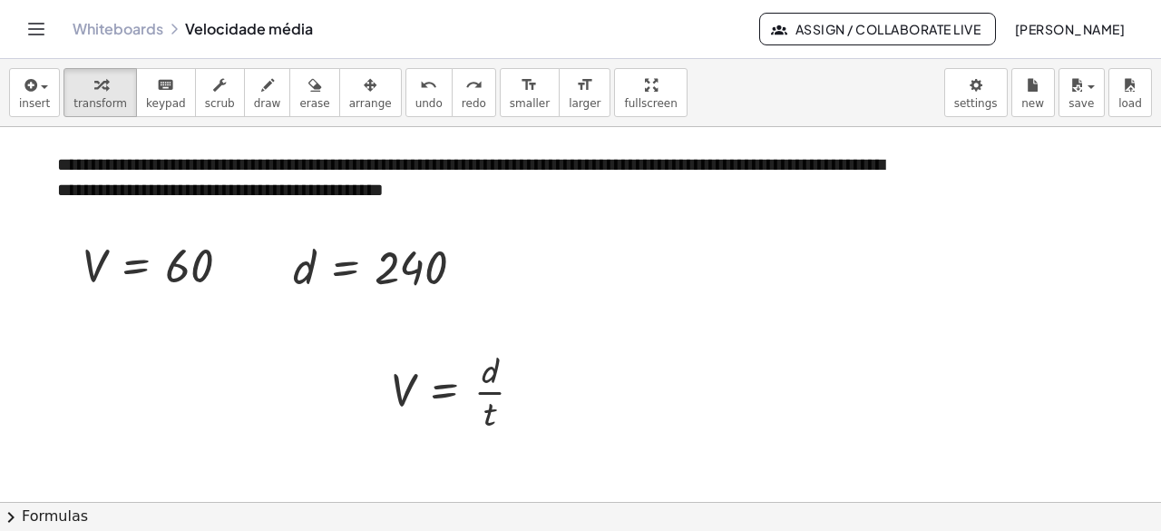
click at [93, 30] on link "Whiteboards" at bounding box center [118, 29] width 91 height 18
